Goal: Task Accomplishment & Management: Use online tool/utility

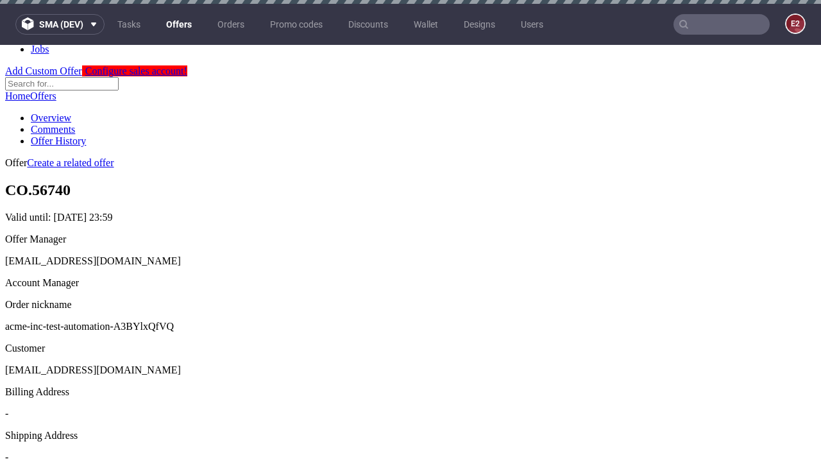
scroll to position [4, 0]
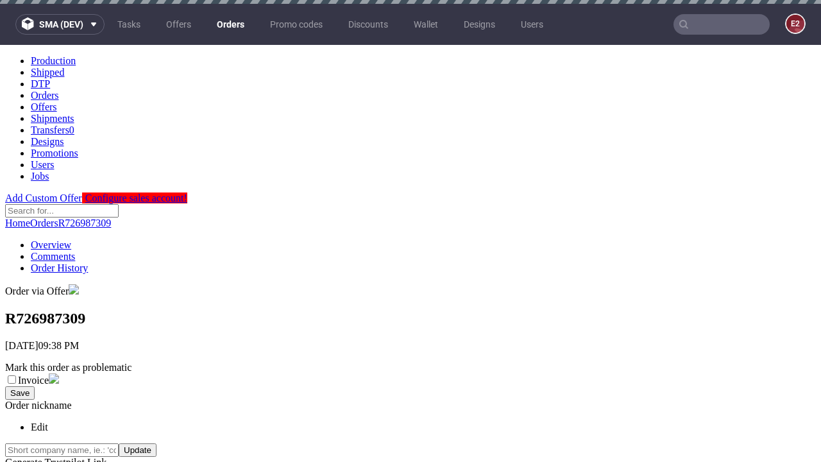
scroll to position [517, 0]
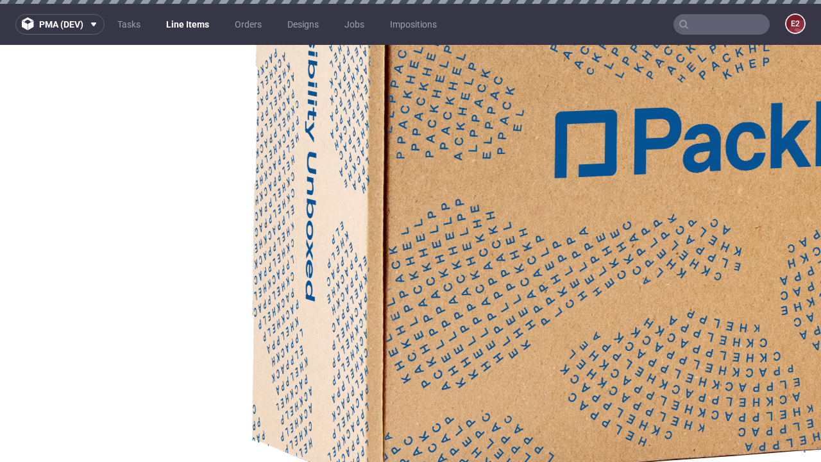
select select "accepted"
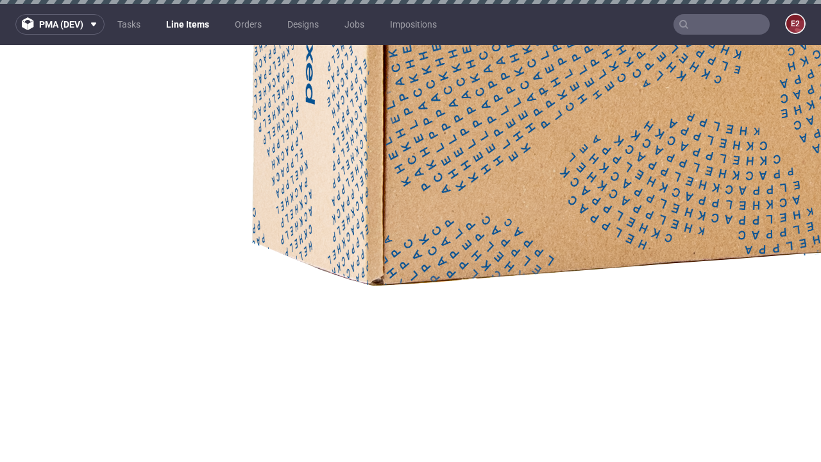
select select "received"
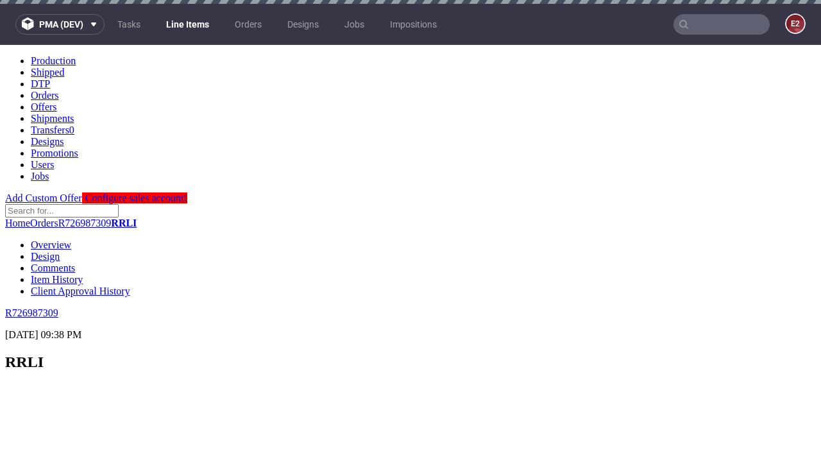
scroll to position [1863, 0]
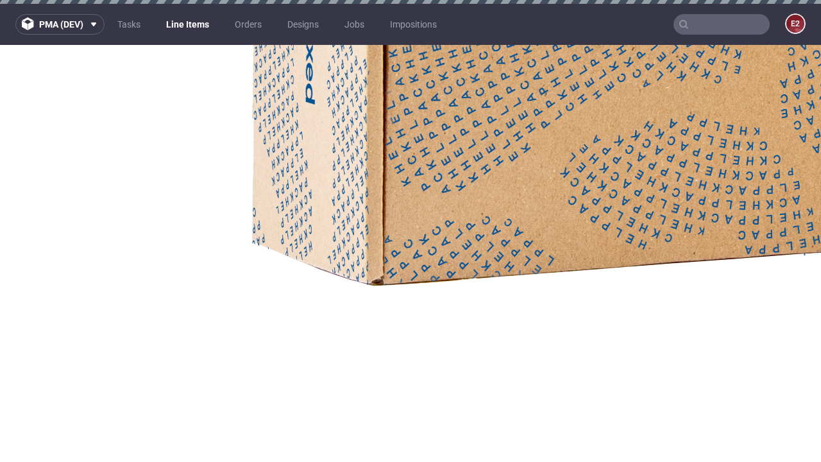
select select "accepted_dtp_issue_reprint"
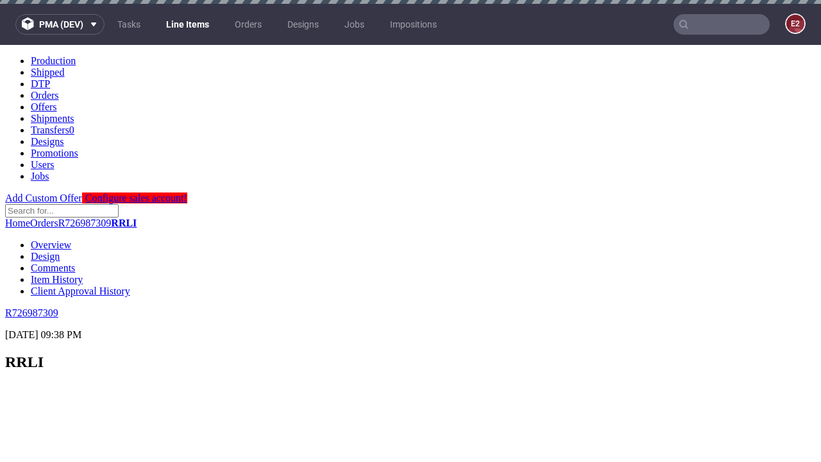
scroll to position [0, 0]
